Goal: Task Accomplishment & Management: Manage account settings

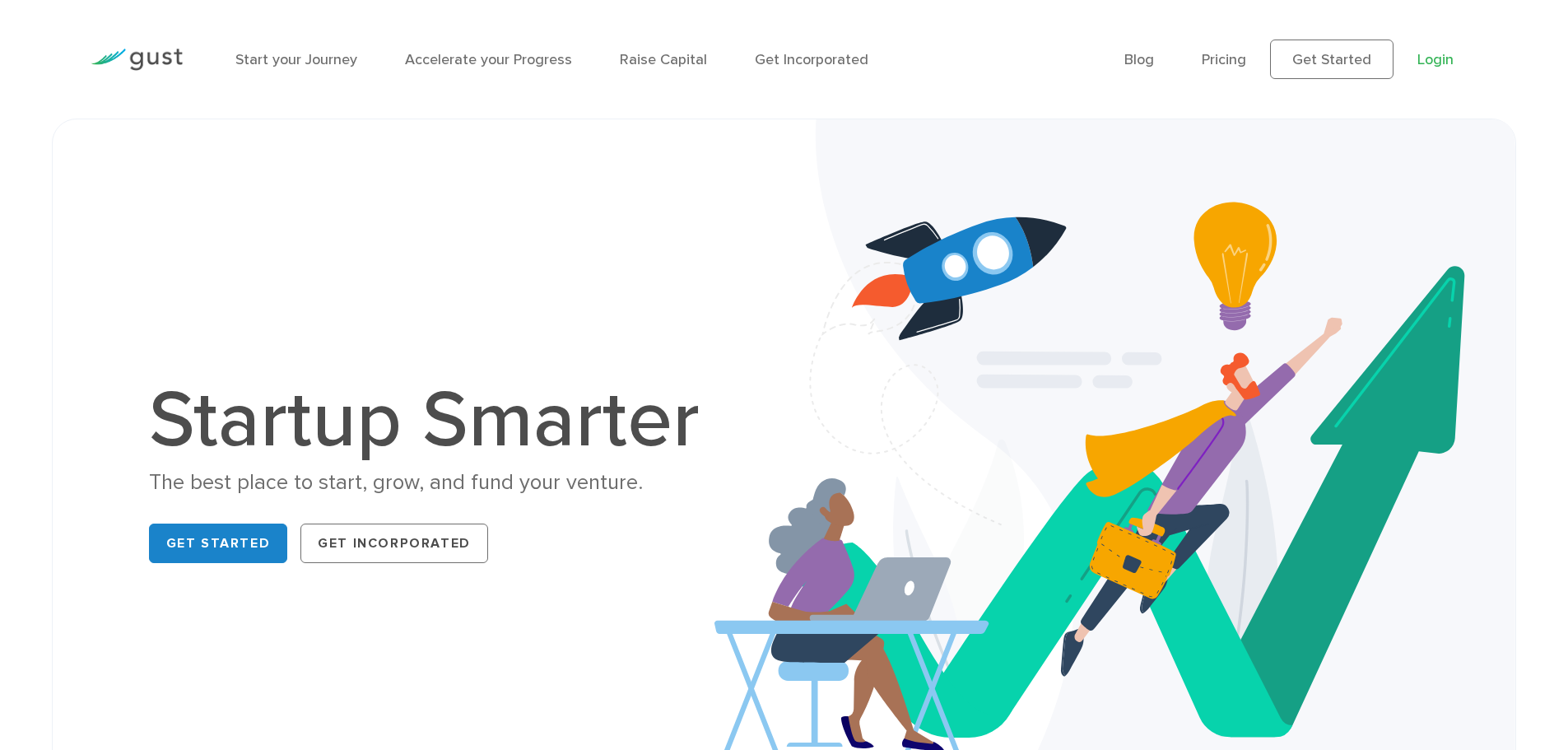
click at [1438, 67] on link "Login" at bounding box center [1436, 60] width 37 height 17
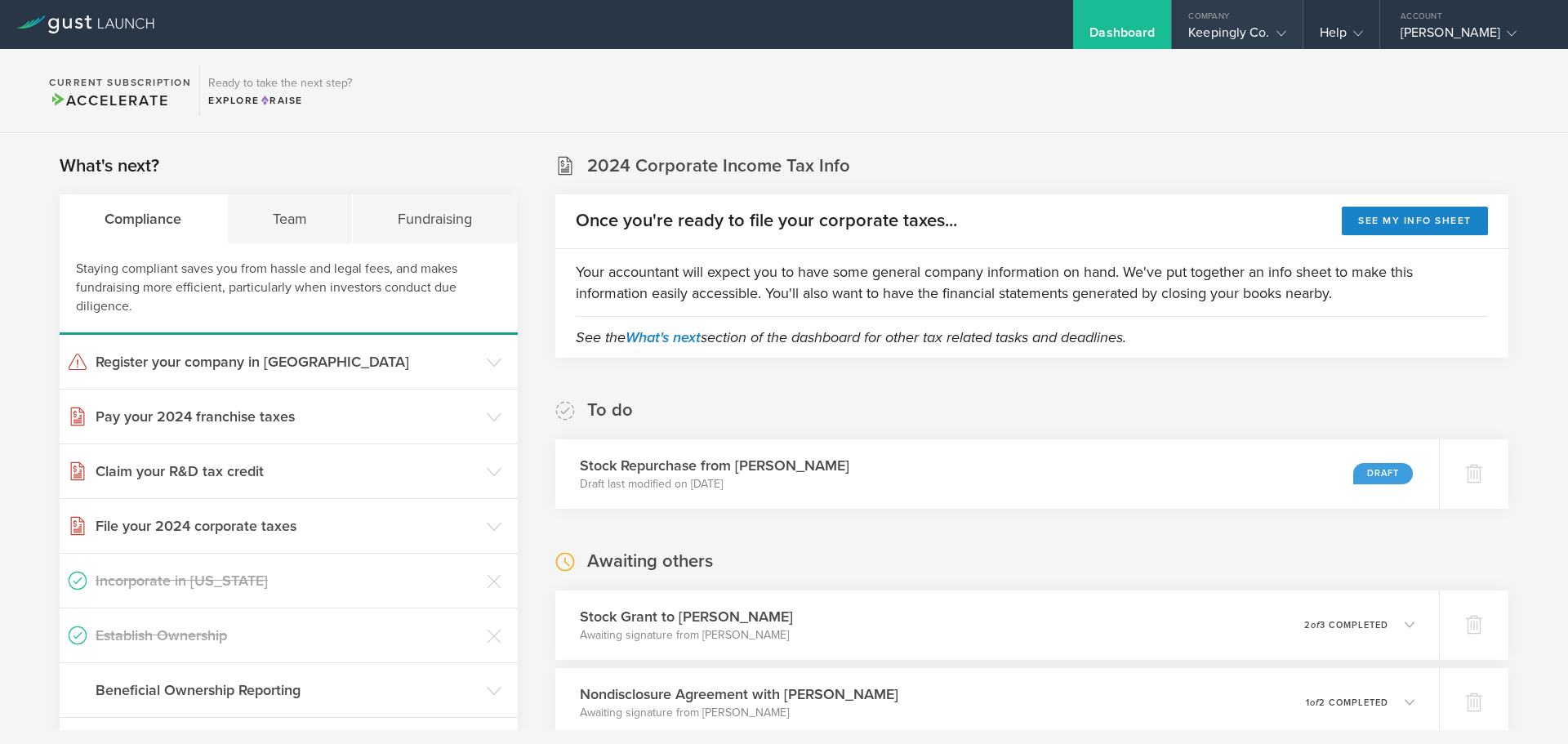
click at [1246, 27] on div "Keepingly Co." at bounding box center [1236, 36] width 97 height 24
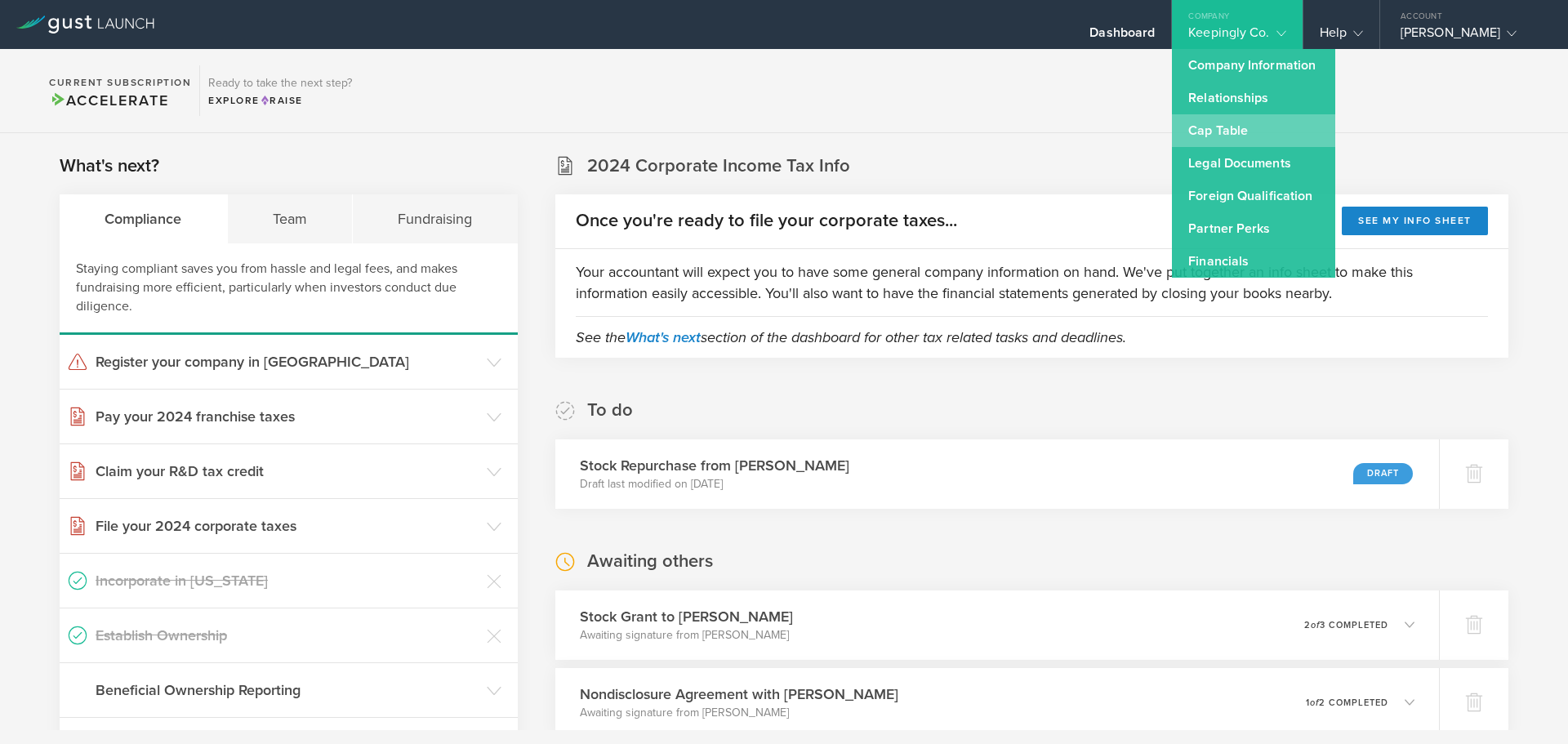
click at [1233, 128] on link "Cap Table" at bounding box center [1253, 130] width 163 height 33
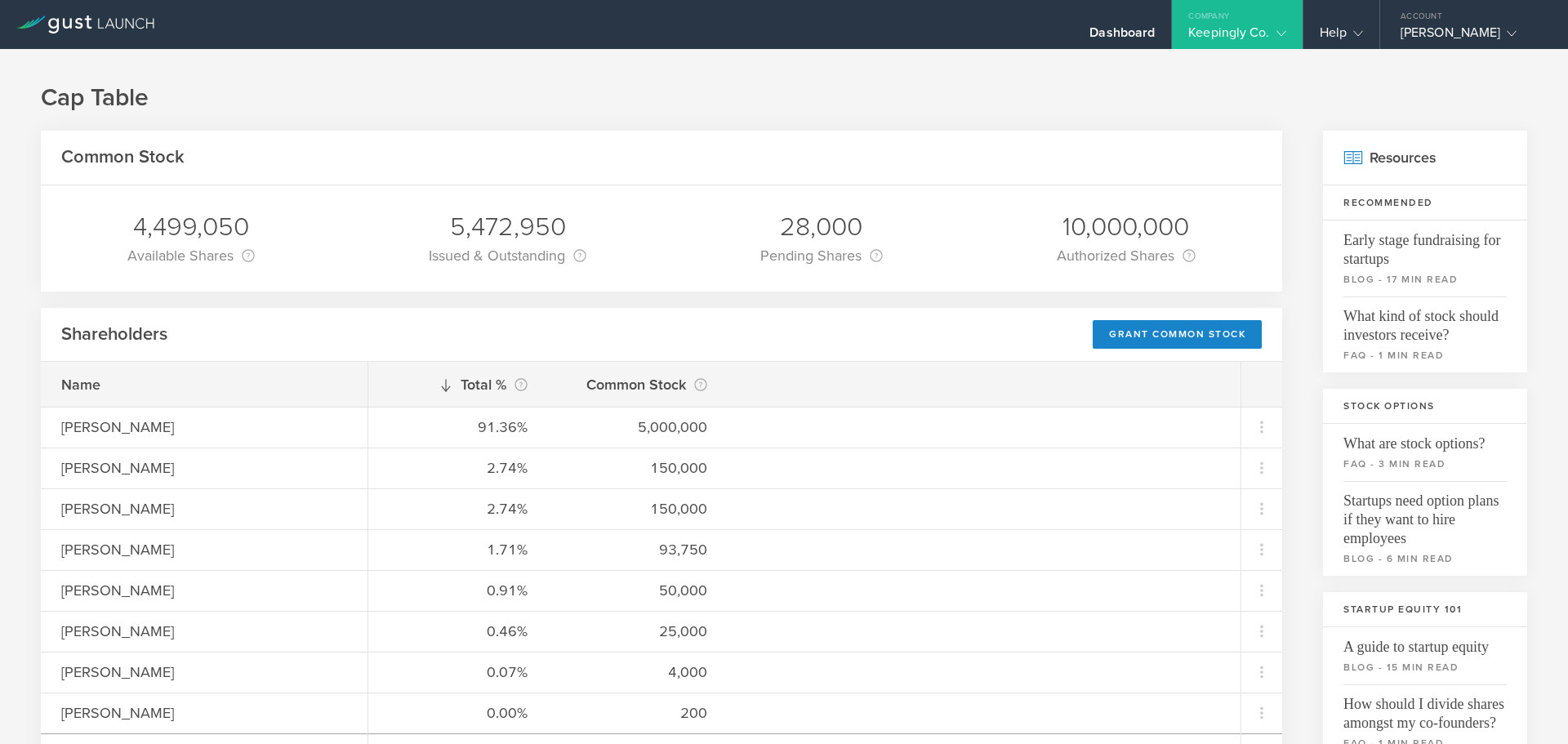
click at [1274, 38] on gust-icon at bounding box center [1278, 32] width 16 height 16
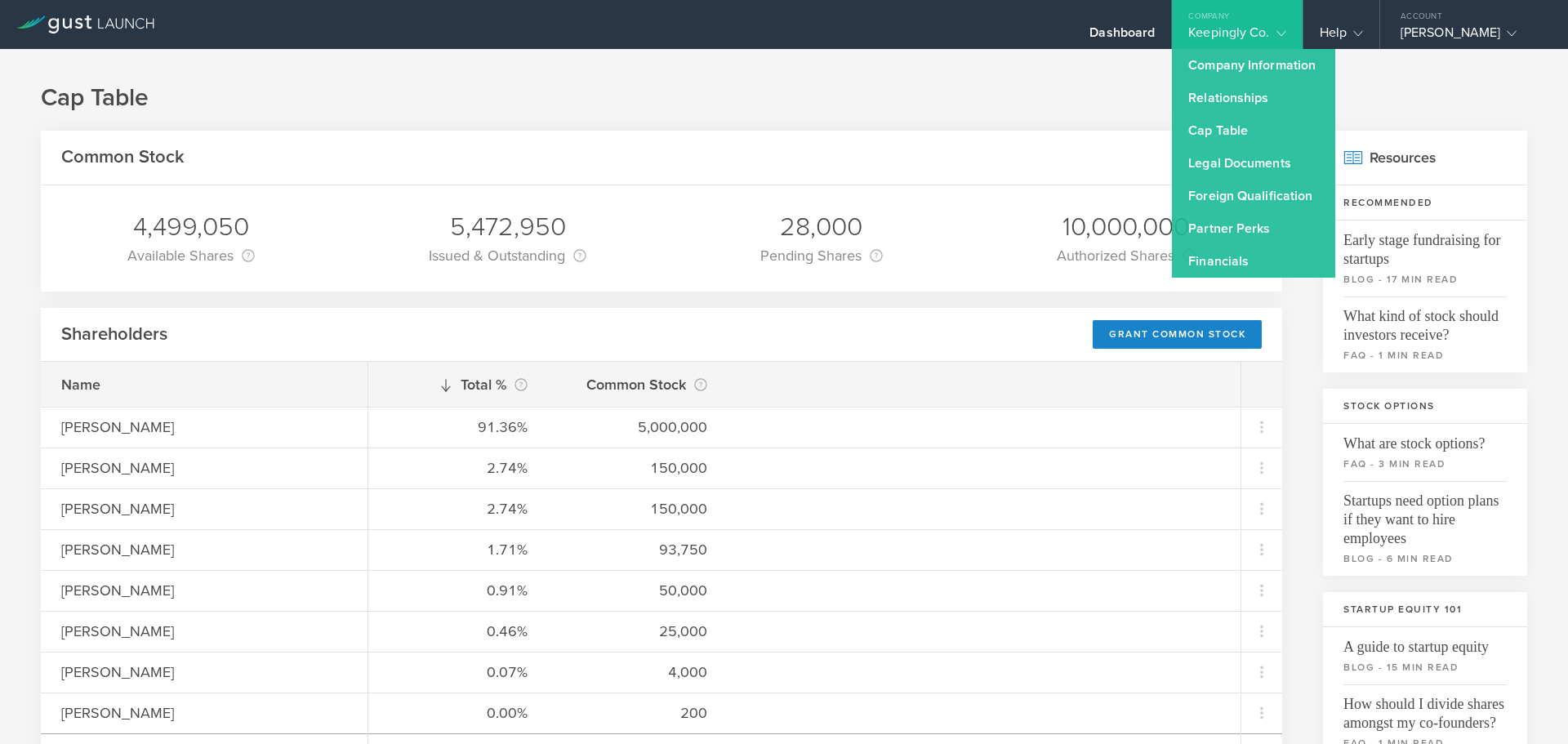
click at [1349, 104] on h1 "Cap Table" at bounding box center [784, 99] width 1486 height 33
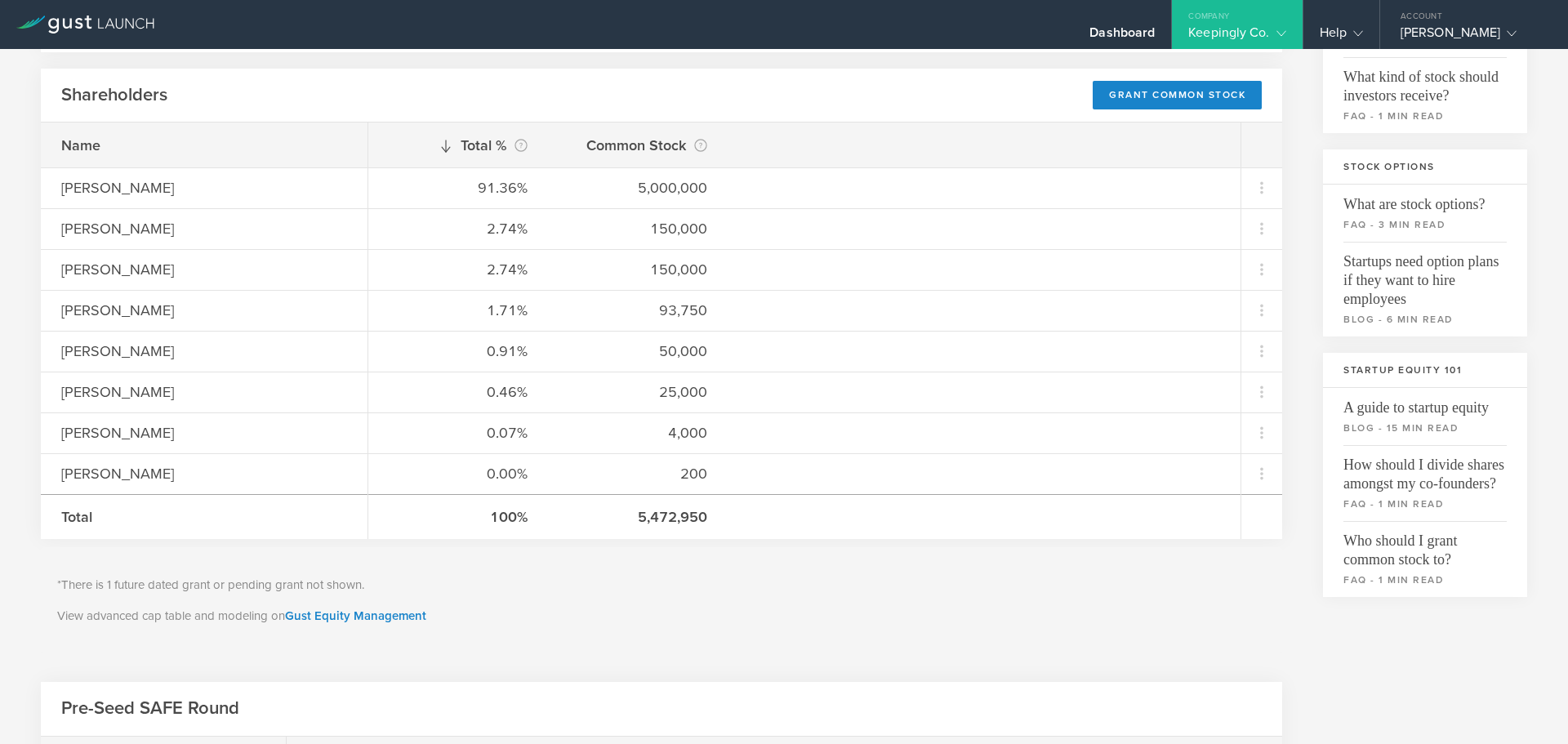
scroll to position [268, 0]
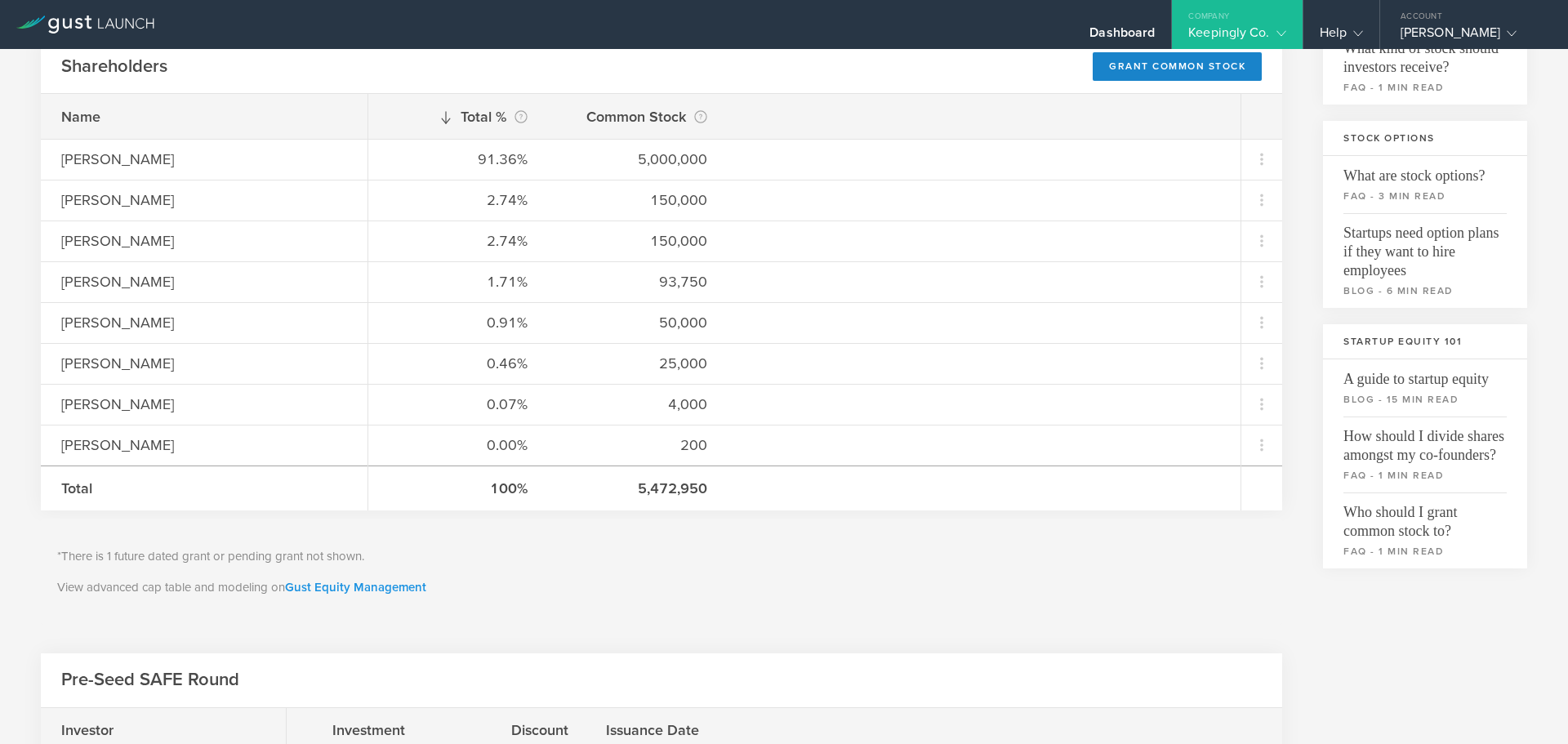
click at [352, 589] on link "Gust Equity Management" at bounding box center [355, 587] width 141 height 15
click at [1528, 61] on div "Cap Table Common Stock 4,499,050 Available Shares This is the number of shares …" at bounding box center [784, 589] width 1568 height 1616
